Goal: Contribute content: Add original content to the website for others to see

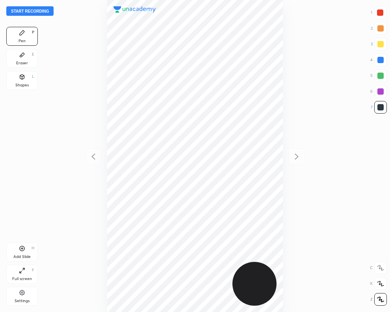
scroll to position [312, 264]
click at [16, 10] on button "Start recording" at bounding box center [29, 10] width 47 height 9
drag, startPoint x: 378, startPoint y: 93, endPoint x: 368, endPoint y: 94, distance: 10.7
click at [379, 93] on div at bounding box center [380, 91] width 6 height 6
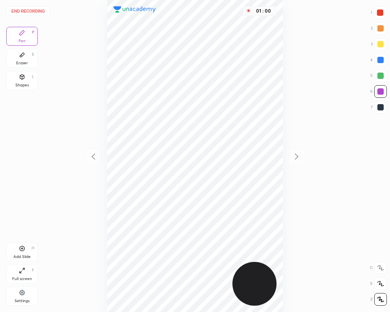
click at [379, 15] on div at bounding box center [380, 12] width 6 height 6
click at [380, 58] on div at bounding box center [380, 60] width 6 height 6
drag, startPoint x: 25, startPoint y: 82, endPoint x: 54, endPoint y: 115, distance: 44.1
click at [25, 83] on div "Shapes L" at bounding box center [22, 80] width 32 height 19
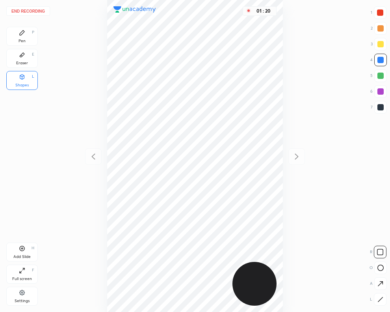
click at [37, 10] on button "End recording" at bounding box center [28, 10] width 44 height 9
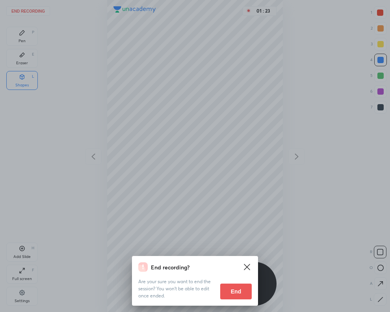
click at [232, 294] on button "End" at bounding box center [236, 291] width 32 height 16
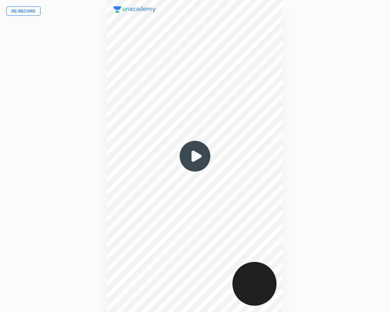
click at [26, 11] on button "Re-record" at bounding box center [23, 10] width 34 height 9
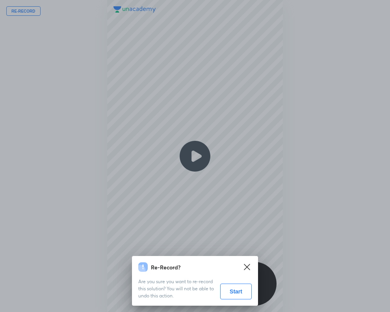
click at [234, 288] on button "Start" at bounding box center [236, 291] width 32 height 16
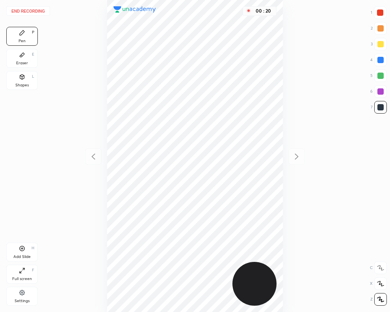
click at [381, 93] on div at bounding box center [380, 91] width 6 height 6
click at [380, 16] on div at bounding box center [380, 12] width 13 height 13
click at [380, 58] on div at bounding box center [380, 60] width 6 height 6
drag, startPoint x: 23, startPoint y: 80, endPoint x: 73, endPoint y: 135, distance: 74.5
click at [24, 81] on div "Shapes L" at bounding box center [22, 80] width 32 height 19
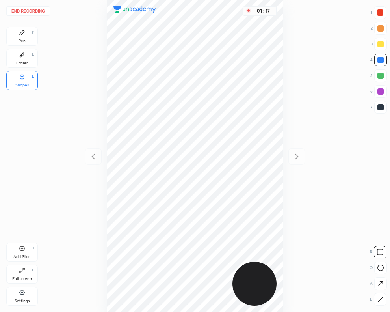
click at [35, 11] on button "End recording" at bounding box center [28, 10] width 44 height 9
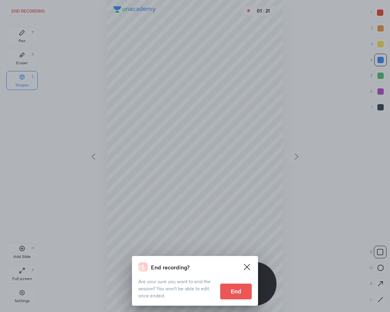
click at [238, 289] on button "End" at bounding box center [236, 291] width 32 height 16
